Goal: Task Accomplishment & Management: Manage account settings

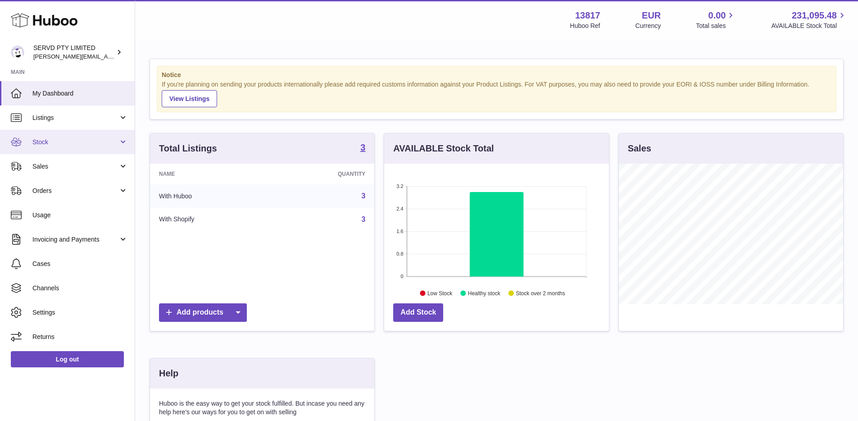
click at [65, 136] on link "Stock" at bounding box center [67, 142] width 135 height 24
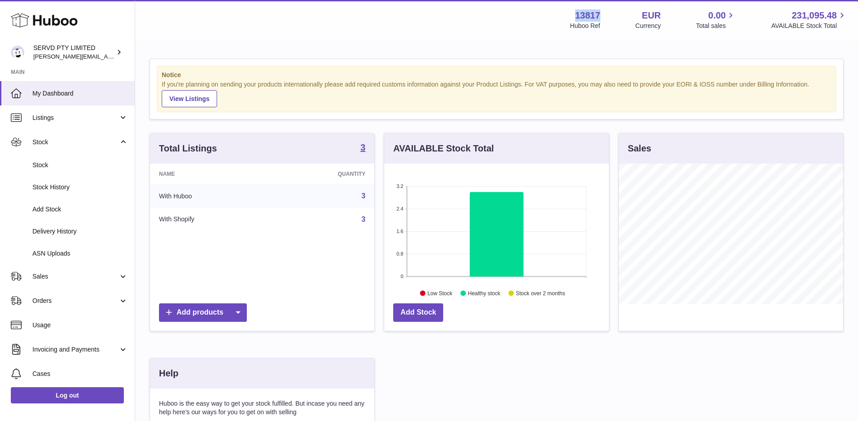
drag, startPoint x: 604, startPoint y: 15, endPoint x: 570, endPoint y: 12, distance: 34.4
click at [570, 12] on div "Menu Huboo 13817 Huboo Ref EUR Currency 0.00 Total sales 231,095.48 AVAILABLE S…" at bounding box center [496, 19] width 701 height 21
copy section "SERVD PTY LIMITED"
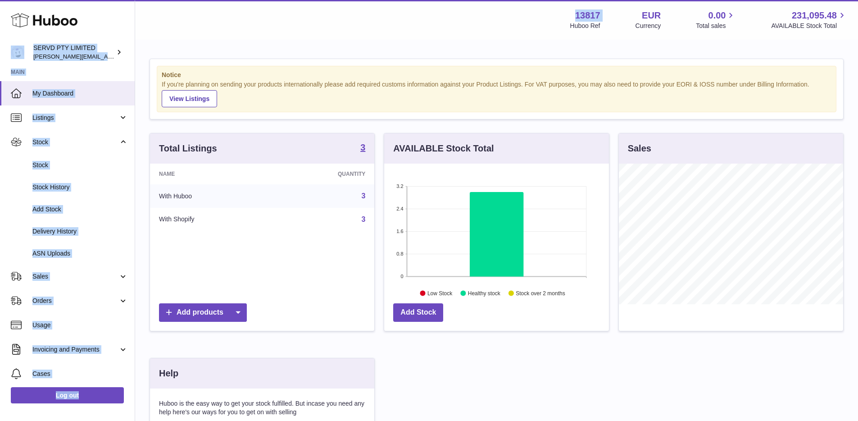
drag, startPoint x: 104, startPoint y: 35, endPoint x: 192, endPoint y: 28, distance: 88.5
click at [187, 29] on div "Huboo SERVD PTY LIMITED [PERSON_NAME][EMAIL_ADDRESS][DOMAIN_NAME] Main My Dashb…" at bounding box center [429, 291] width 858 height 583
click at [205, 37] on div "Menu Huboo 13817 Huboo Ref EUR Currency 0.00 Total sales 231,095.48 AVAILABLE S…" at bounding box center [496, 20] width 723 height 40
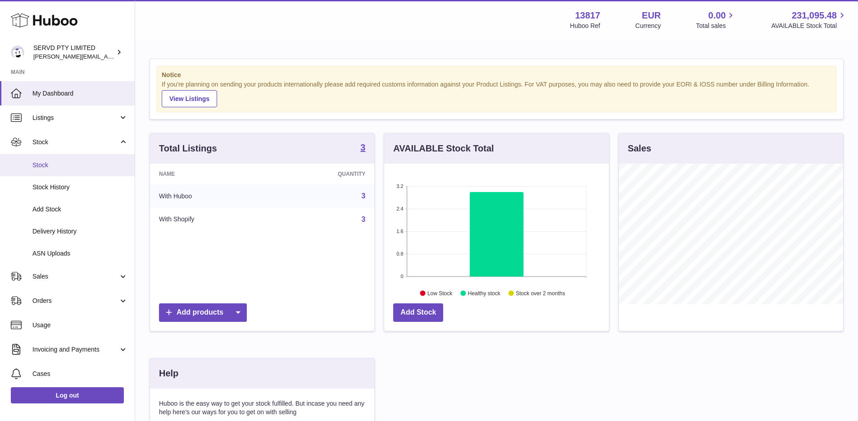
click at [67, 164] on span "Stock" at bounding box center [79, 165] width 95 height 9
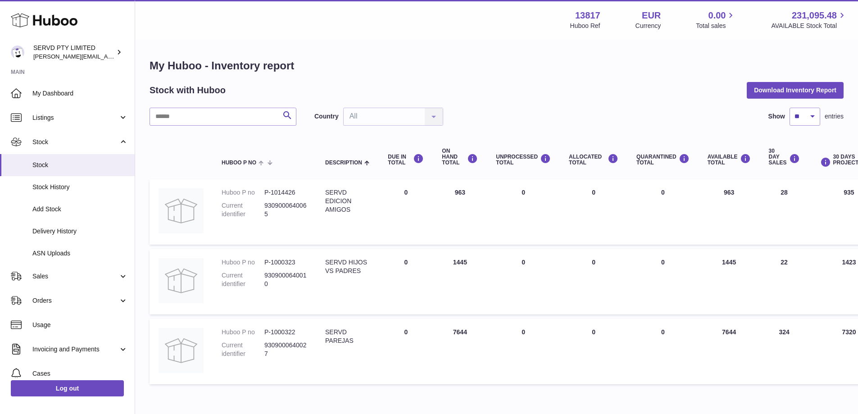
click at [552, 84] on div "Stock with Huboo Download Inventory Report" at bounding box center [496, 90] width 694 height 16
